Goal: Task Accomplishment & Management: Manage account settings

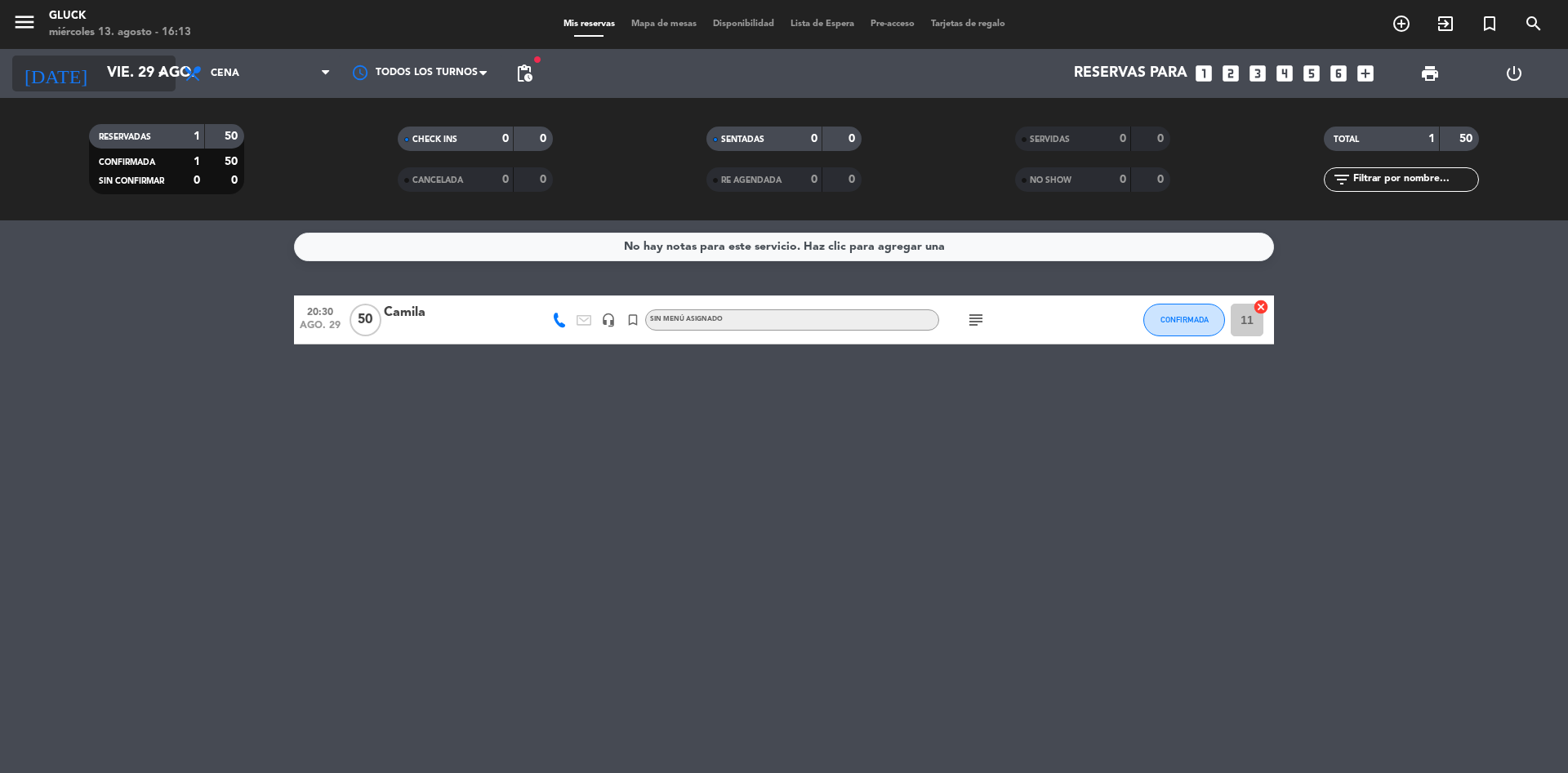
click at [113, 71] on input "vie. 29 ago." at bounding box center [194, 73] width 189 height 33
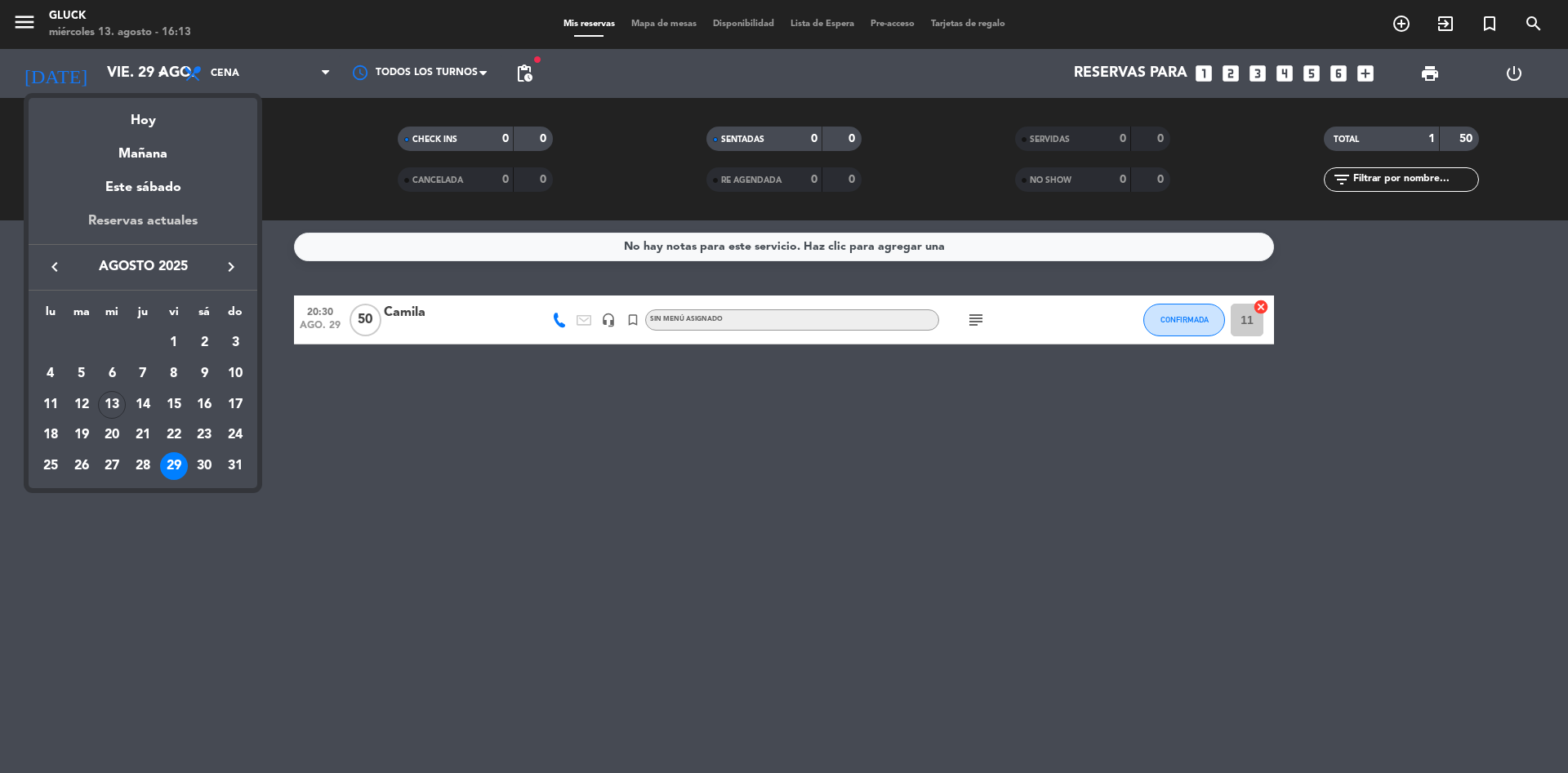
click at [179, 229] on div "Reservas actuales" at bounding box center [143, 228] width 229 height 34
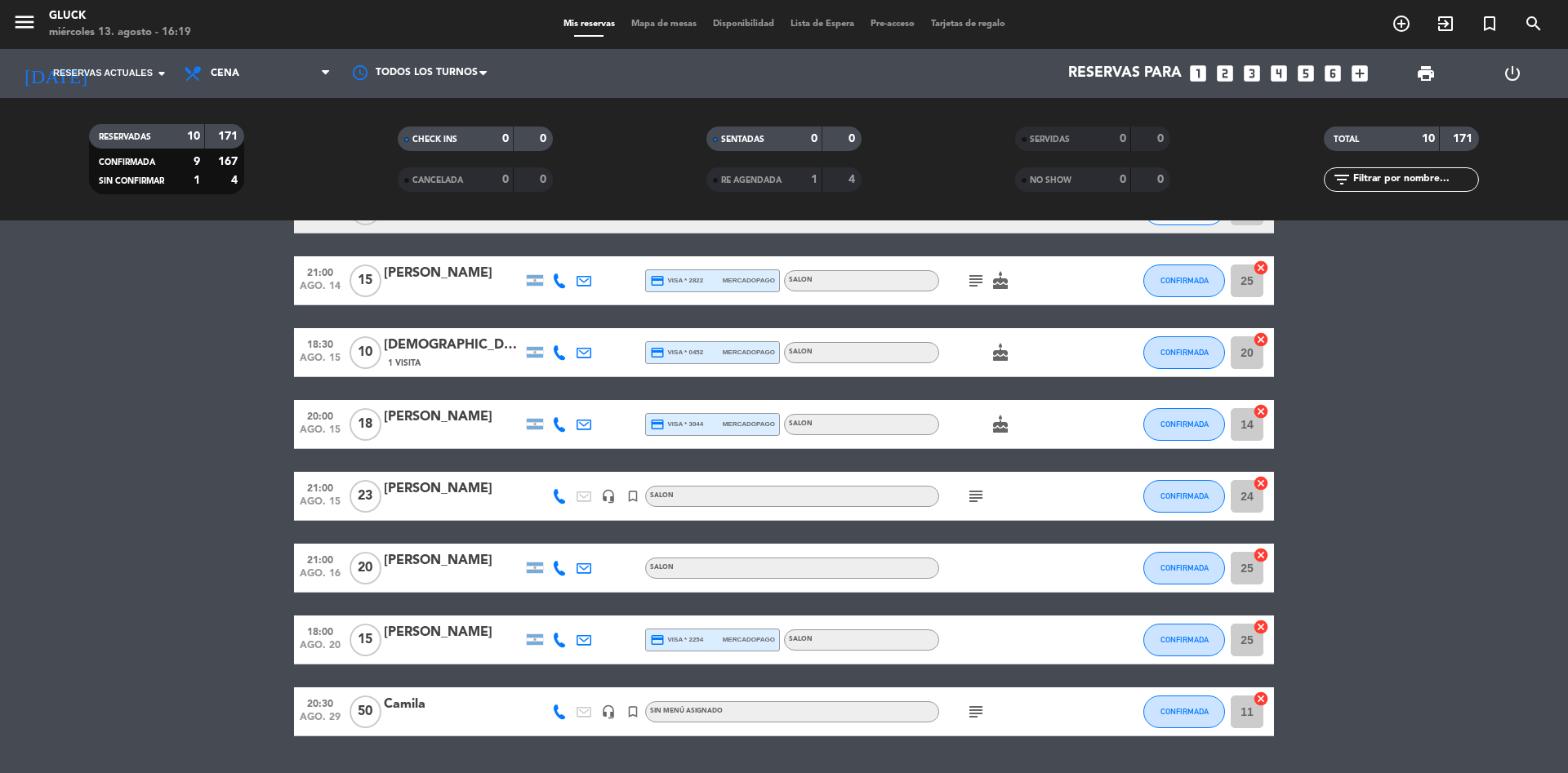
scroll to position [235, 0]
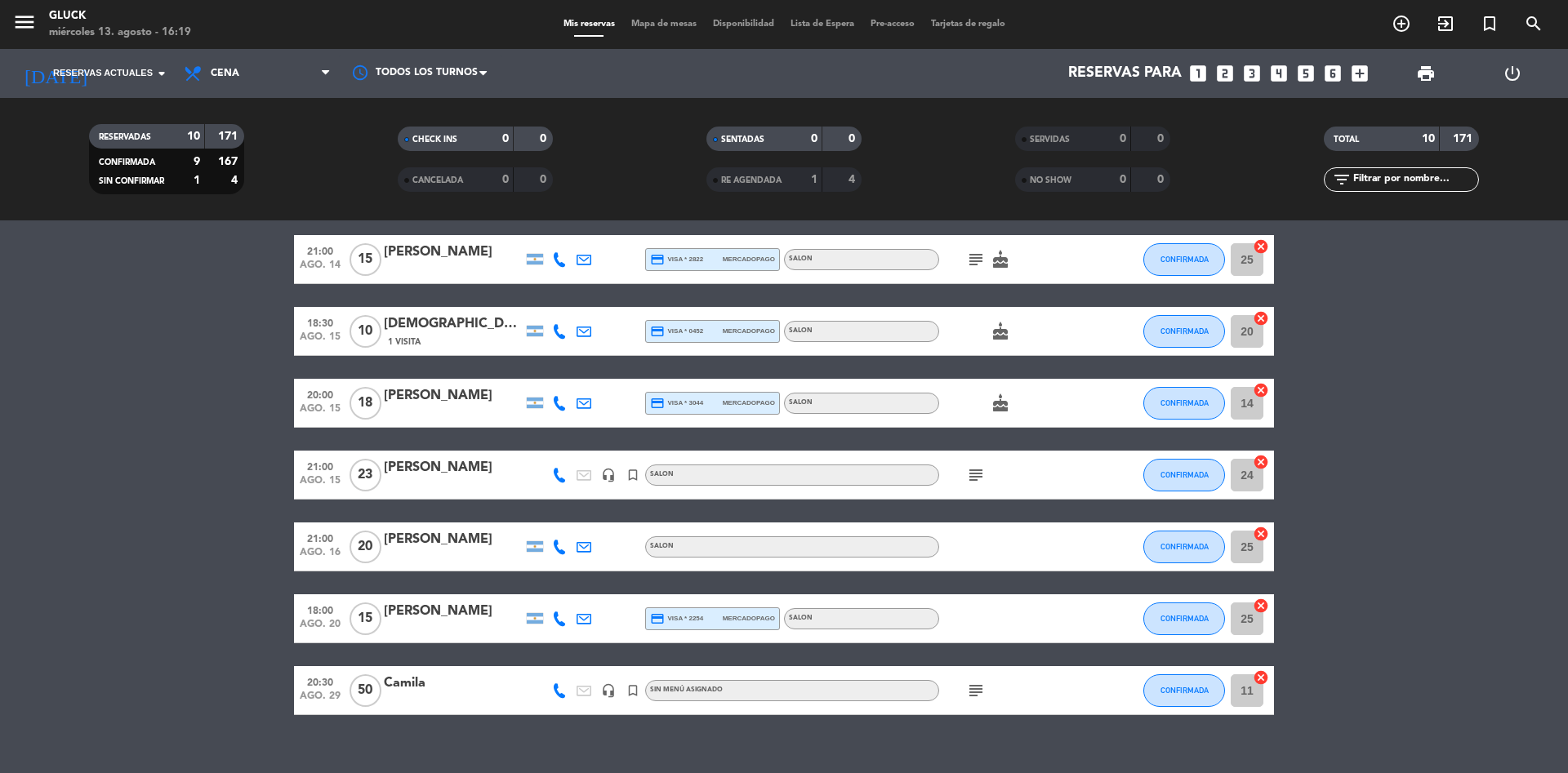
click at [971, 691] on icon "subject" at bounding box center [976, 691] width 20 height 20
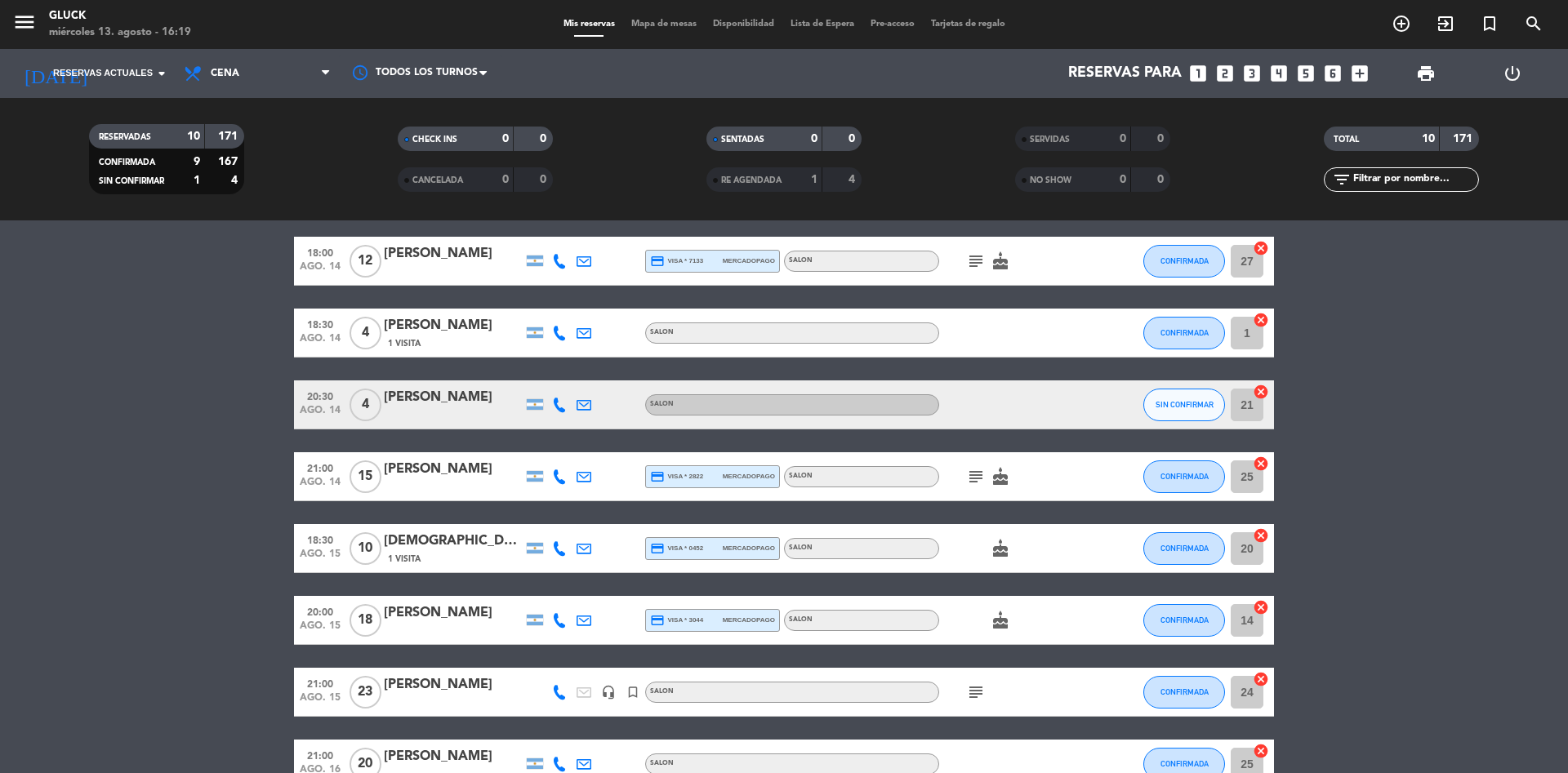
scroll to position [0, 0]
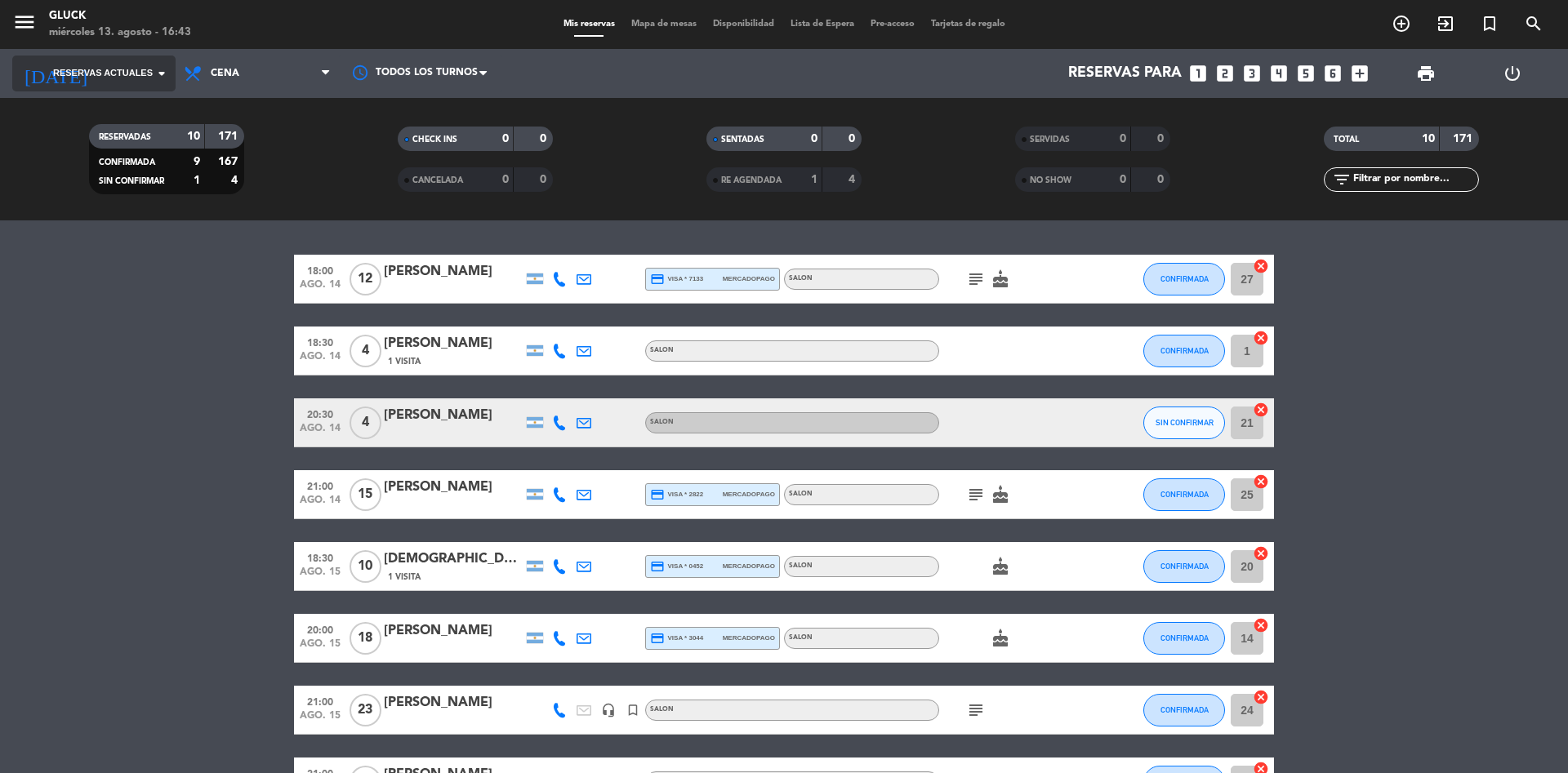
click at [132, 76] on span "Reservas actuales" at bounding box center [103, 73] width 100 height 14
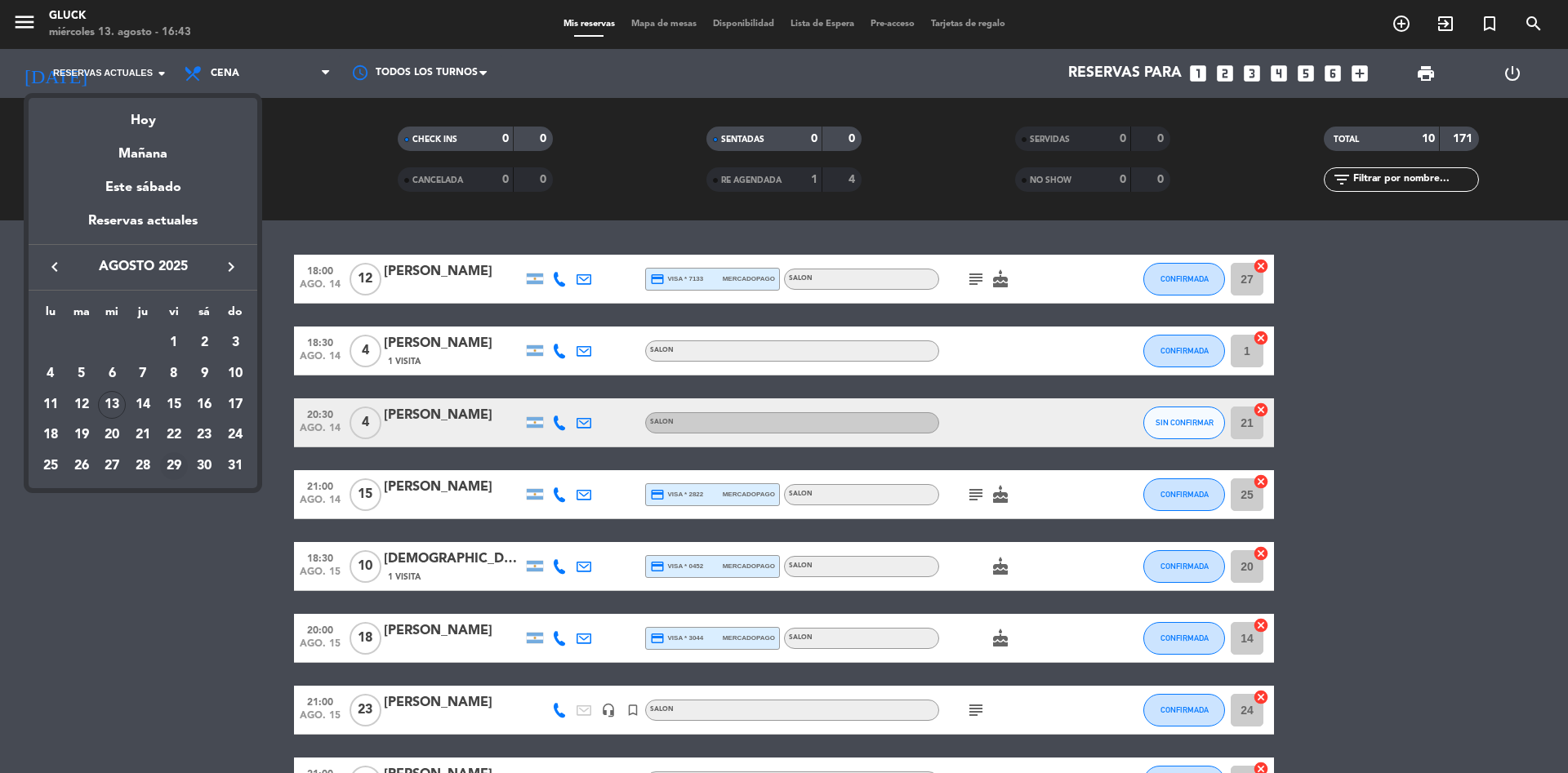
click at [178, 458] on div "29" at bounding box center [173, 466] width 28 height 28
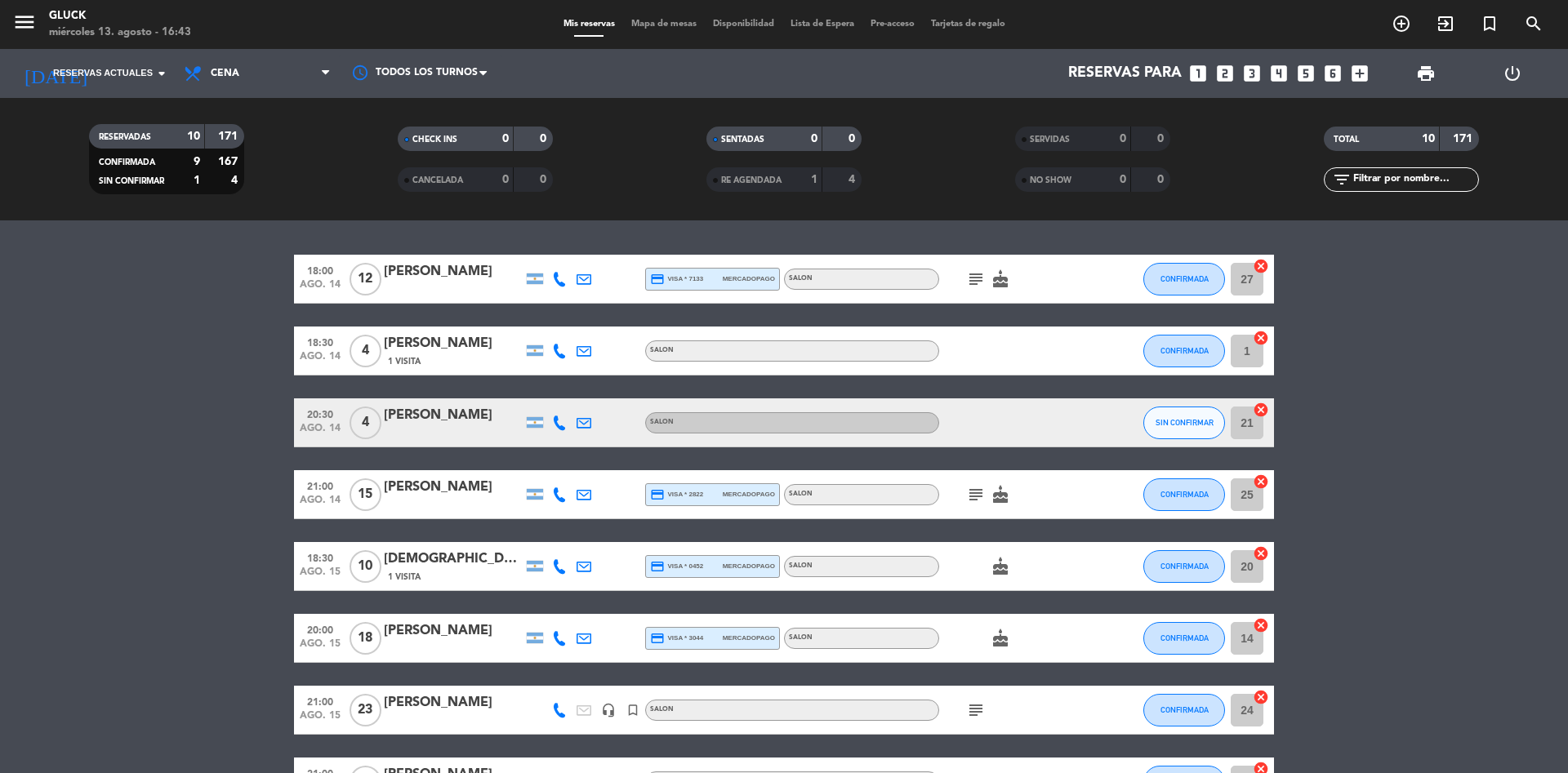
type input "vie. 29 ago."
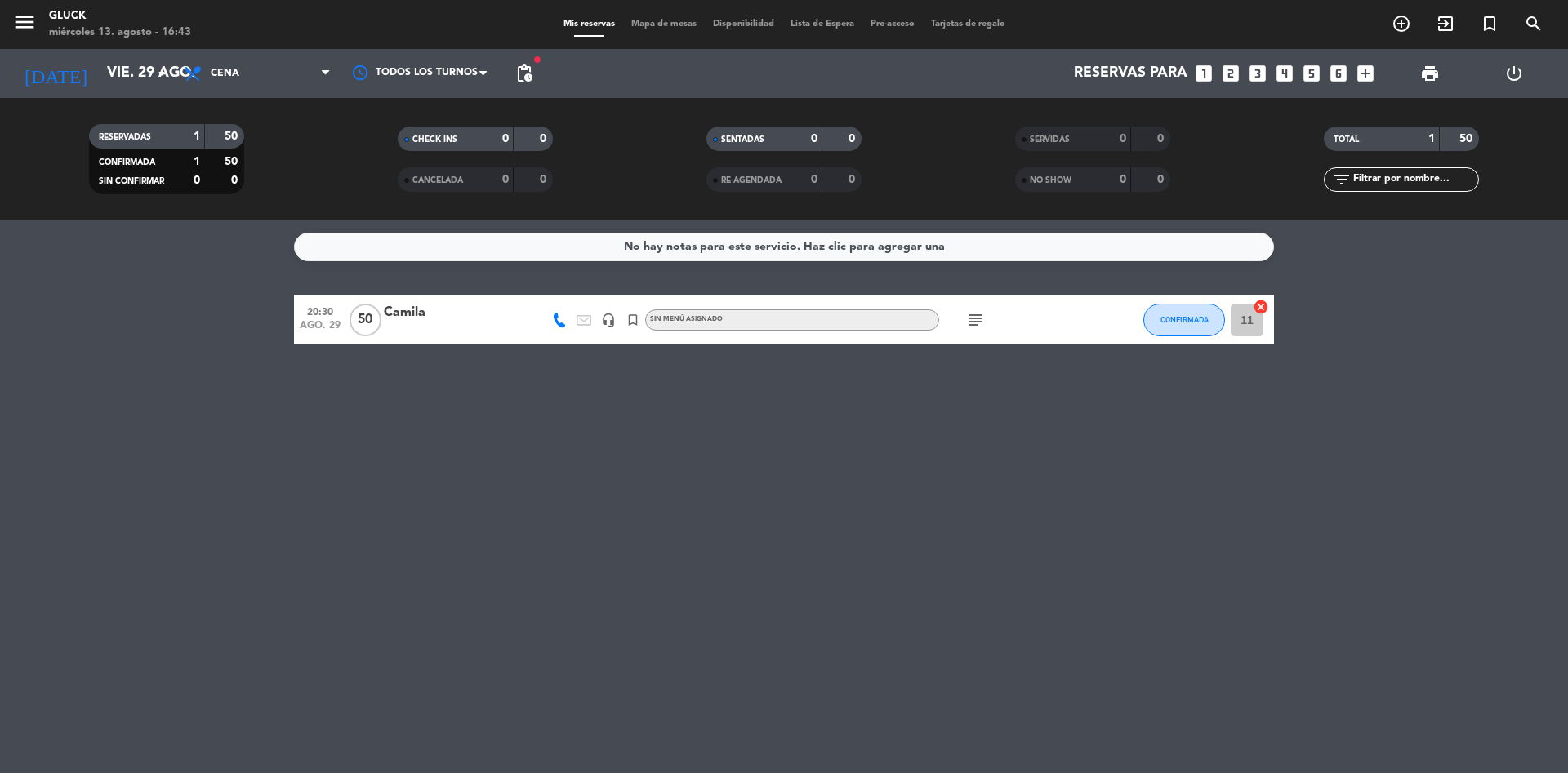
click at [1241, 325] on input "11" at bounding box center [1247, 320] width 33 height 33
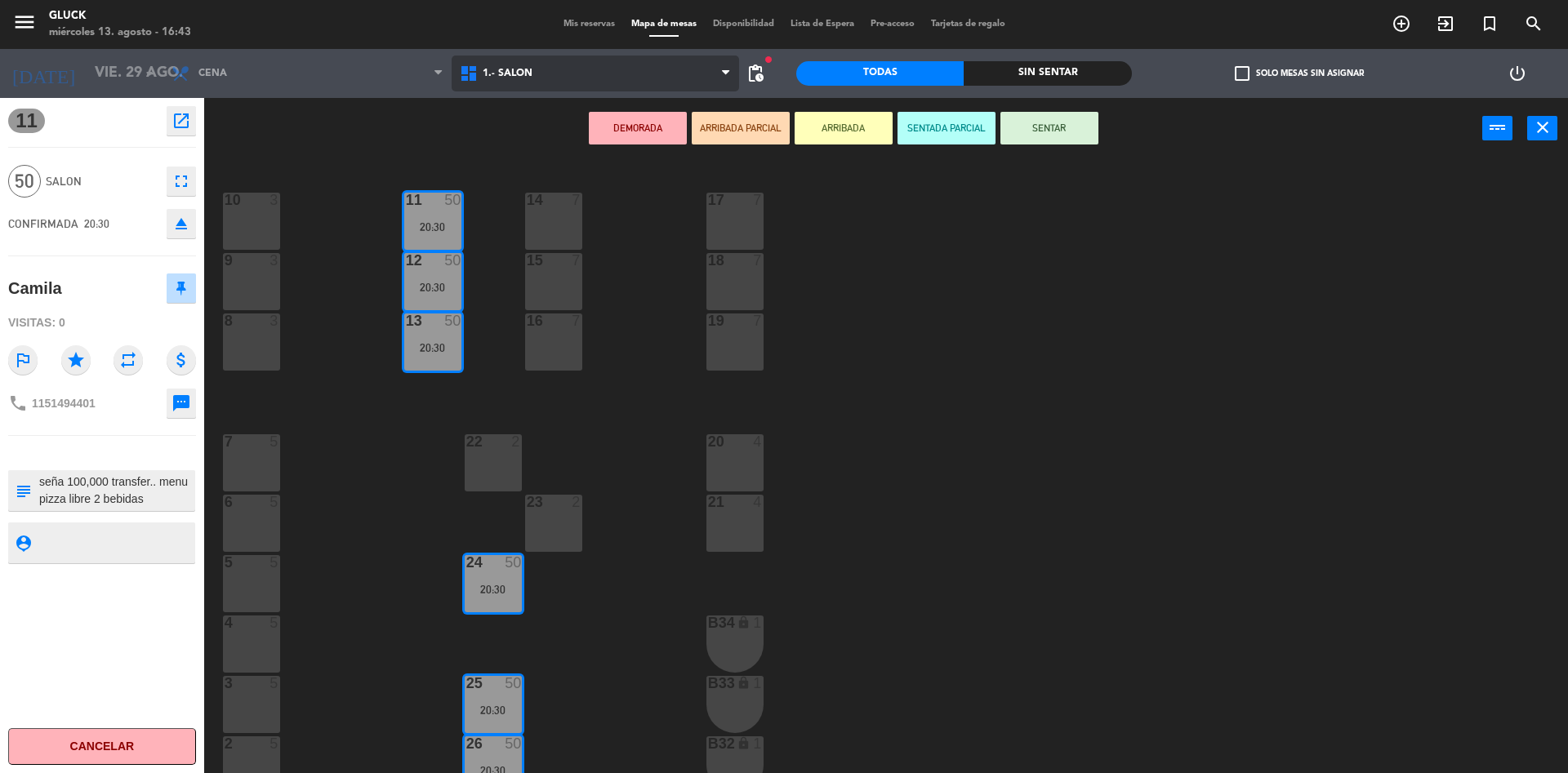
click at [507, 72] on span "1.- SALON" at bounding box center [508, 73] width 50 height 12
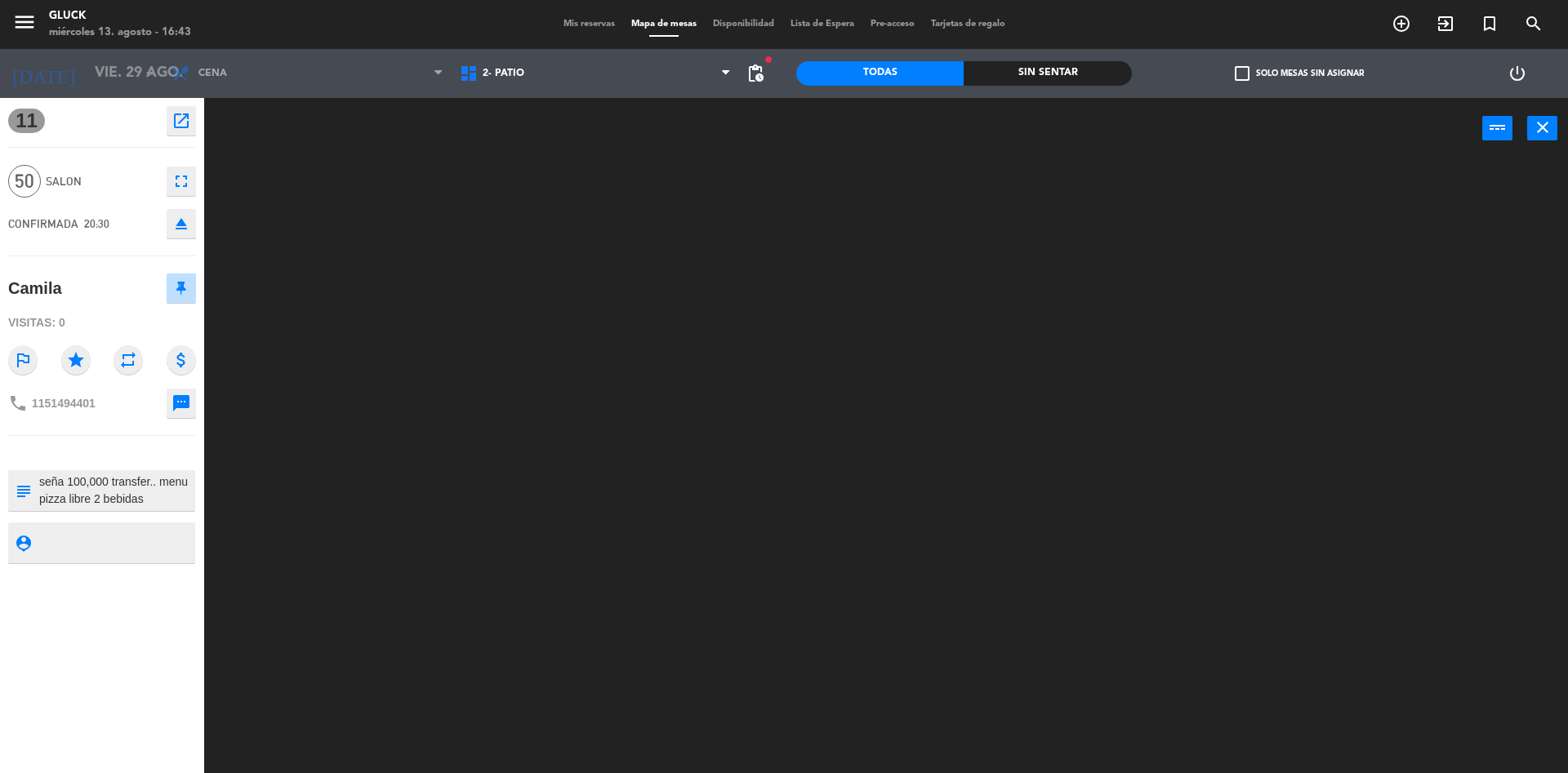
click at [518, 147] on ng-component "menu [PERSON_NAME] [DATE] 13. agosto - 16:43 Mis reservas Mapa de mesas Disponi…" at bounding box center [784, 388] width 1568 height 777
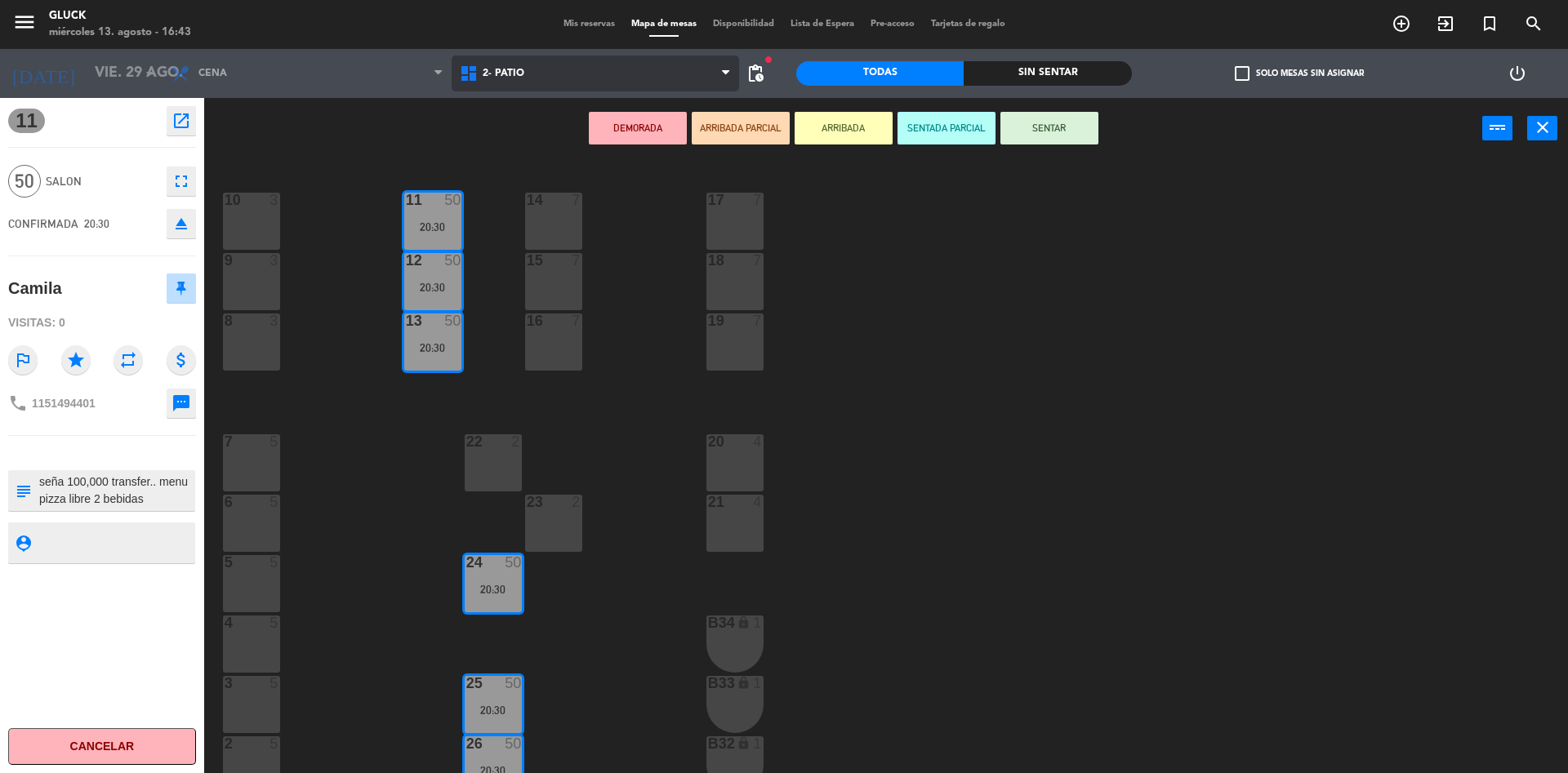
click at [526, 63] on span "2- PATIO" at bounding box center [596, 73] width 288 height 36
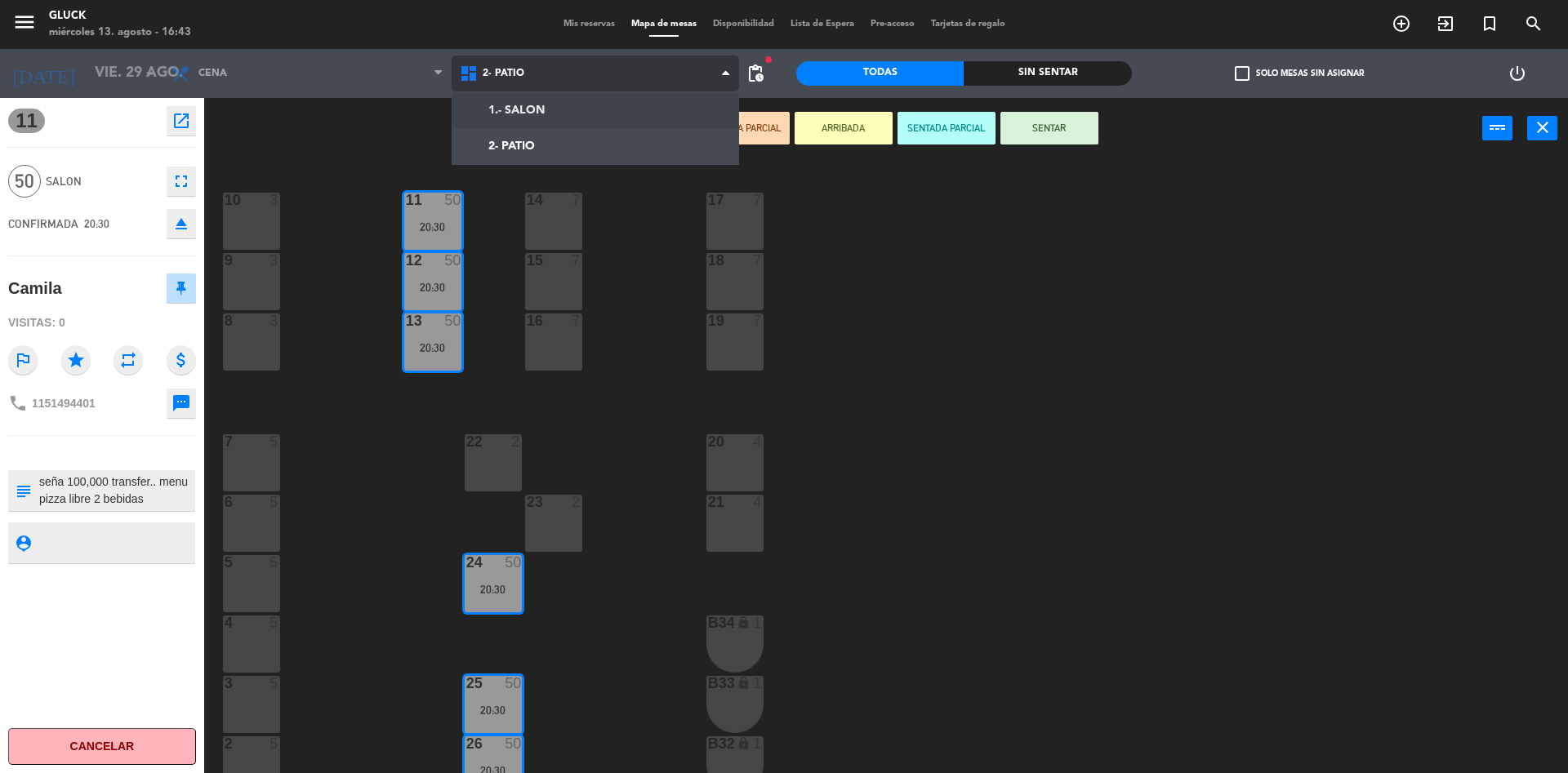
click at [545, 137] on ng-component "menu [PERSON_NAME] [DATE] 13. agosto - 16:43 Mis reservas Mapa de mesas Disponi…" at bounding box center [784, 388] width 1568 height 777
